Goal: Find specific page/section: Find specific page/section

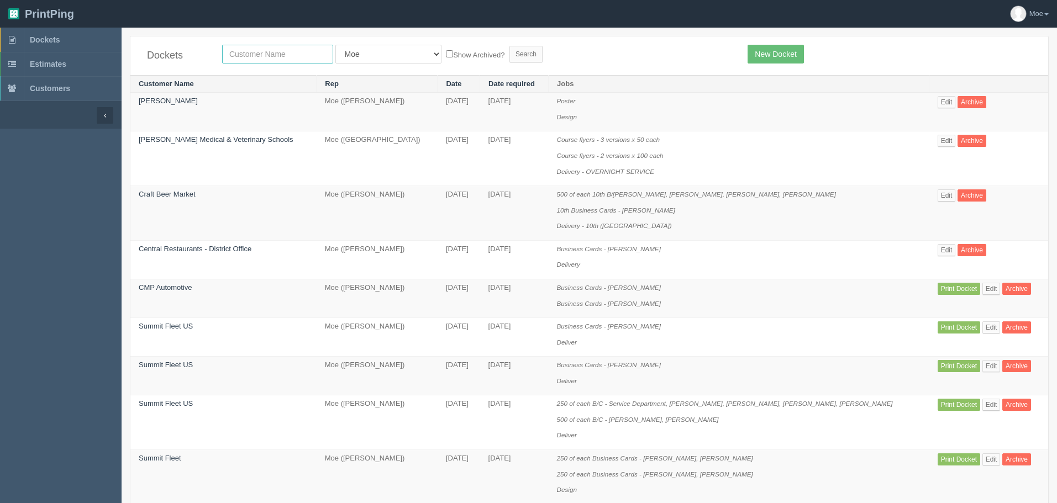
click at [302, 55] on input "text" at bounding box center [277, 54] width 111 height 19
type input "samarit"
click at [510, 54] on input "Search" at bounding box center [526, 54] width 33 height 17
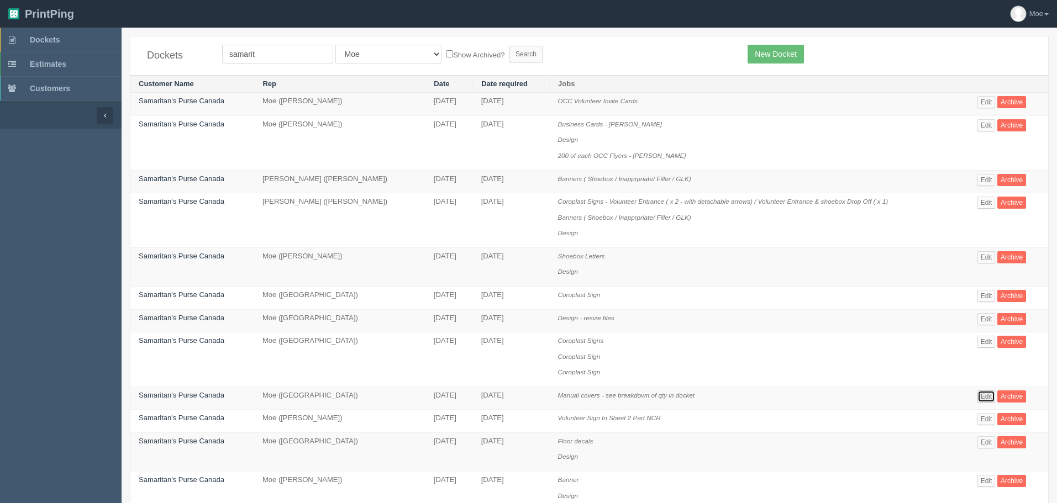
click at [988, 397] on link "Edit" at bounding box center [987, 397] width 18 height 12
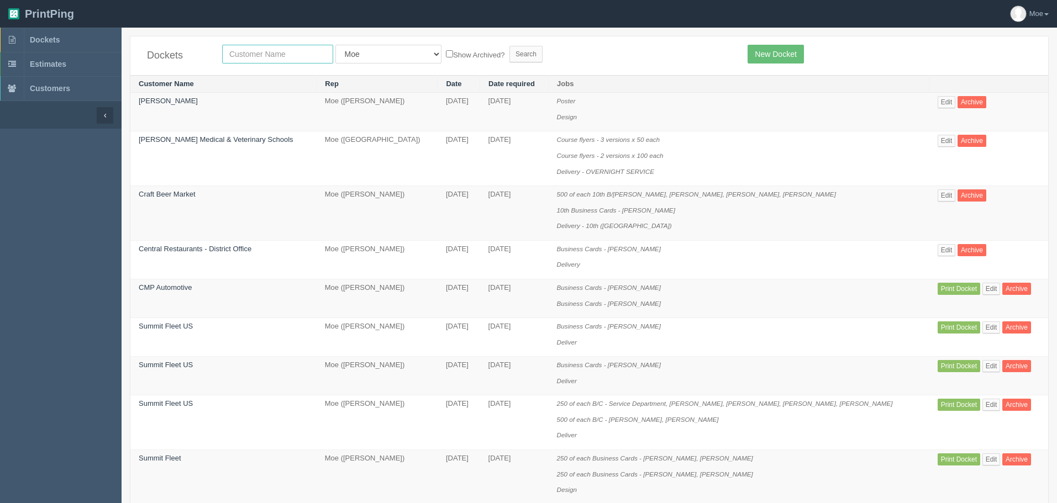
click at [267, 56] on input "text" at bounding box center [277, 54] width 111 height 19
type input "multiwood"
click at [510, 53] on input "Search" at bounding box center [526, 54] width 33 height 17
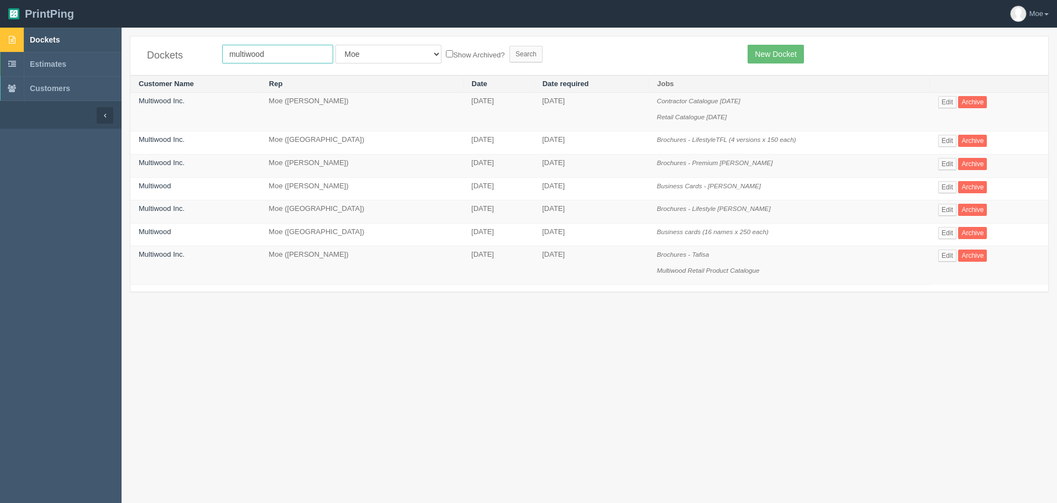
drag, startPoint x: 293, startPoint y: 55, endPoint x: 0, endPoint y: 45, distance: 293.6
click at [0, 45] on section "Dockets Estimates Customers" at bounding box center [528, 279] width 1057 height 503
type input "formations"
click at [510, 53] on input "Search" at bounding box center [526, 54] width 33 height 17
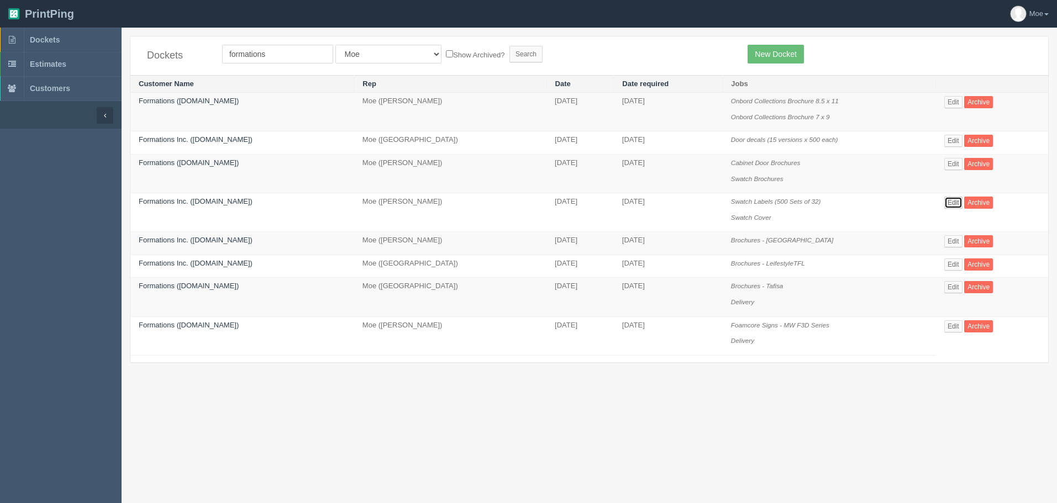
click at [950, 204] on link "Edit" at bounding box center [954, 203] width 18 height 12
